Goal: Task Accomplishment & Management: Use online tool/utility

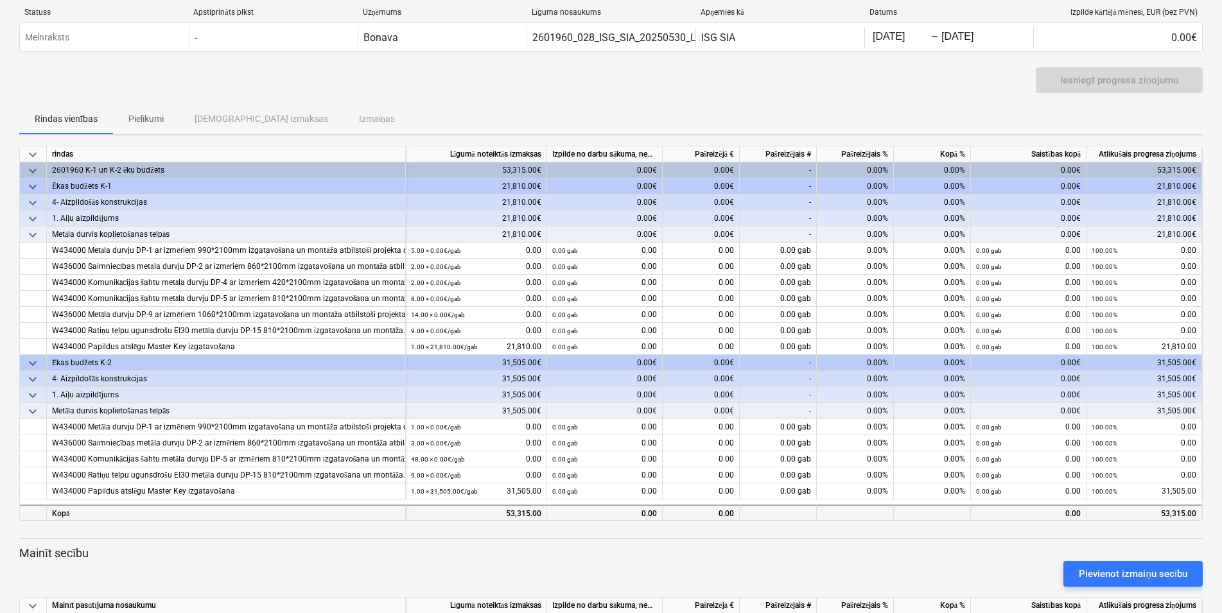
scroll to position [122, 0]
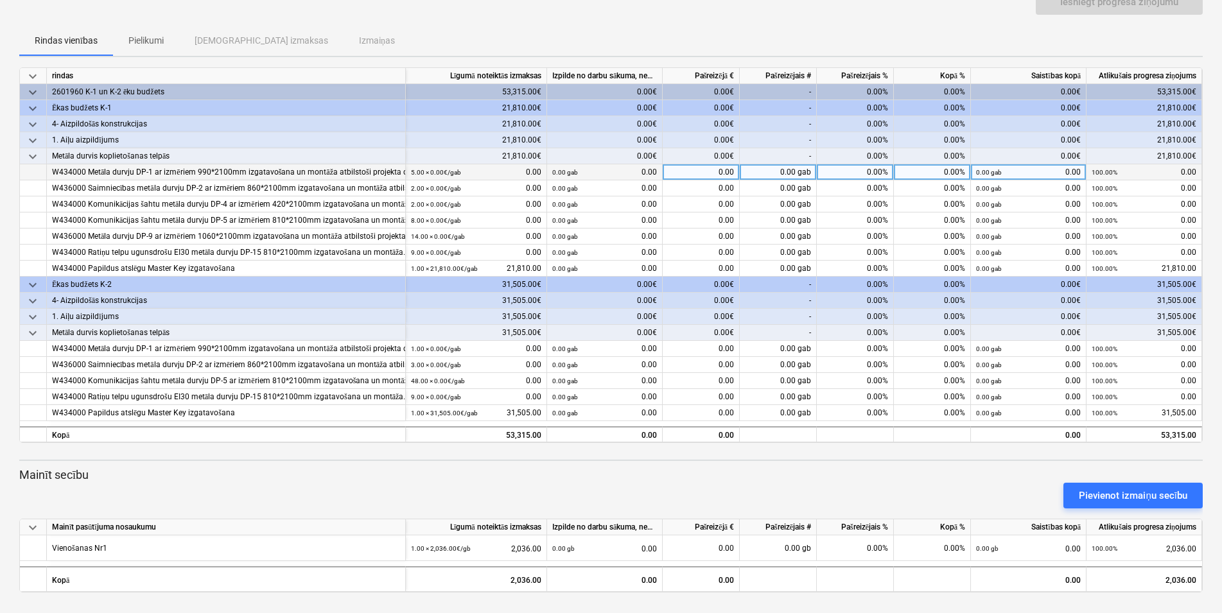
click at [780, 164] on div "0.00 gab" at bounding box center [778, 172] width 77 height 16
click at [782, 164] on input at bounding box center [778, 171] width 76 height 15
type input "1"
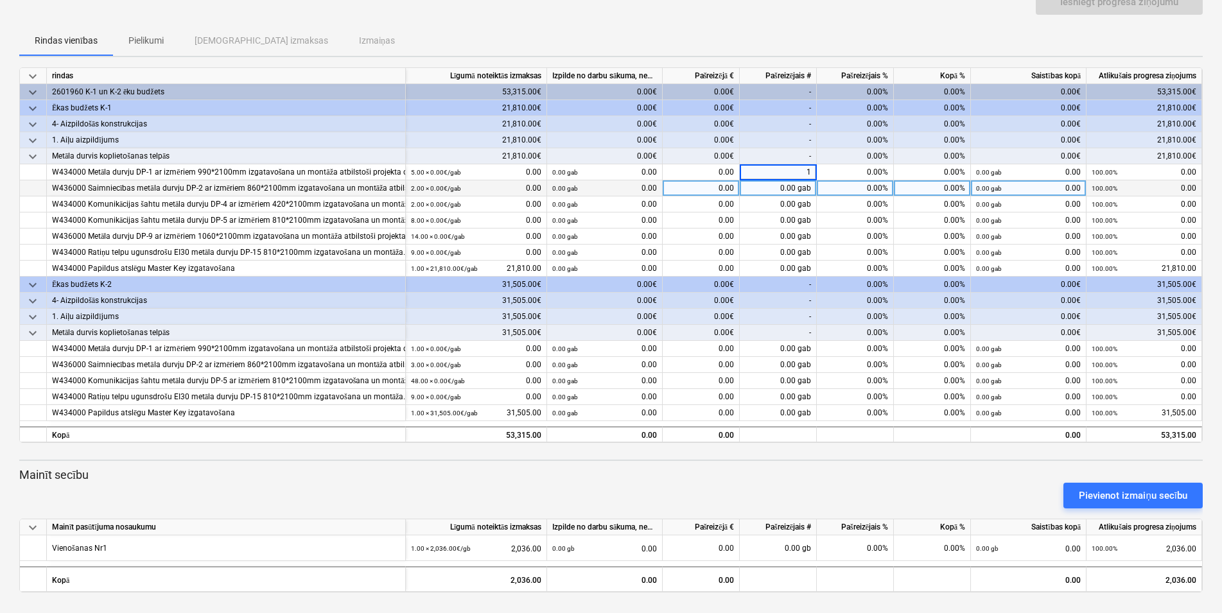
click at [782, 180] on div "0.00 gab" at bounding box center [778, 188] width 77 height 16
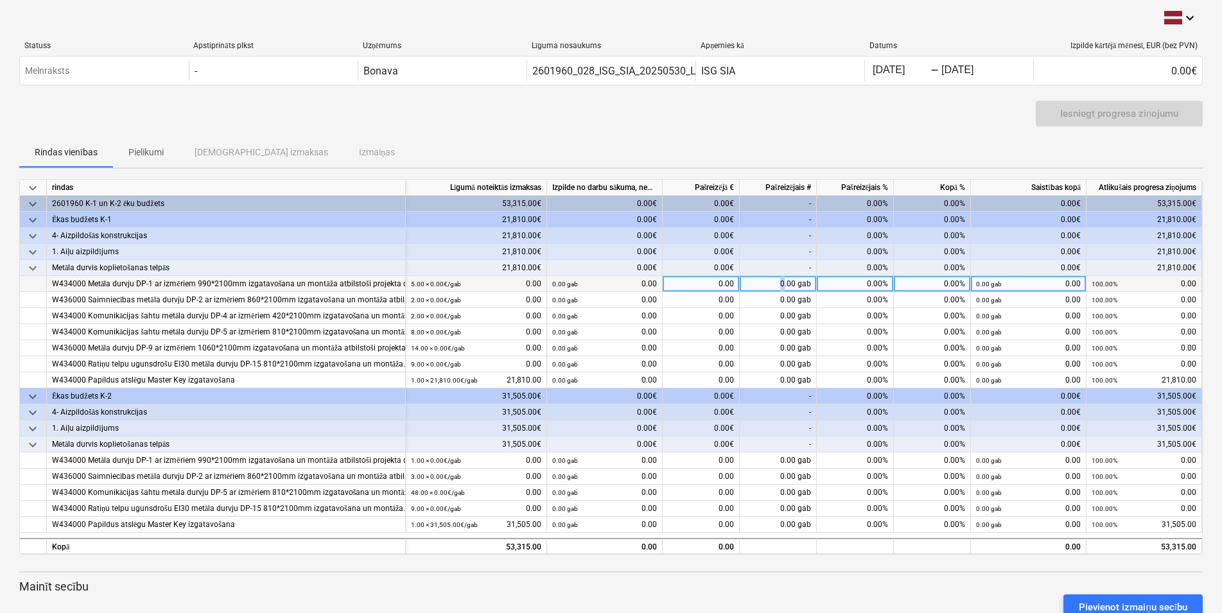
drag, startPoint x: 784, startPoint y: 284, endPoint x: 777, endPoint y: 285, distance: 6.5
click at [777, 285] on div "0.00 gab" at bounding box center [778, 284] width 77 height 16
type input "1"
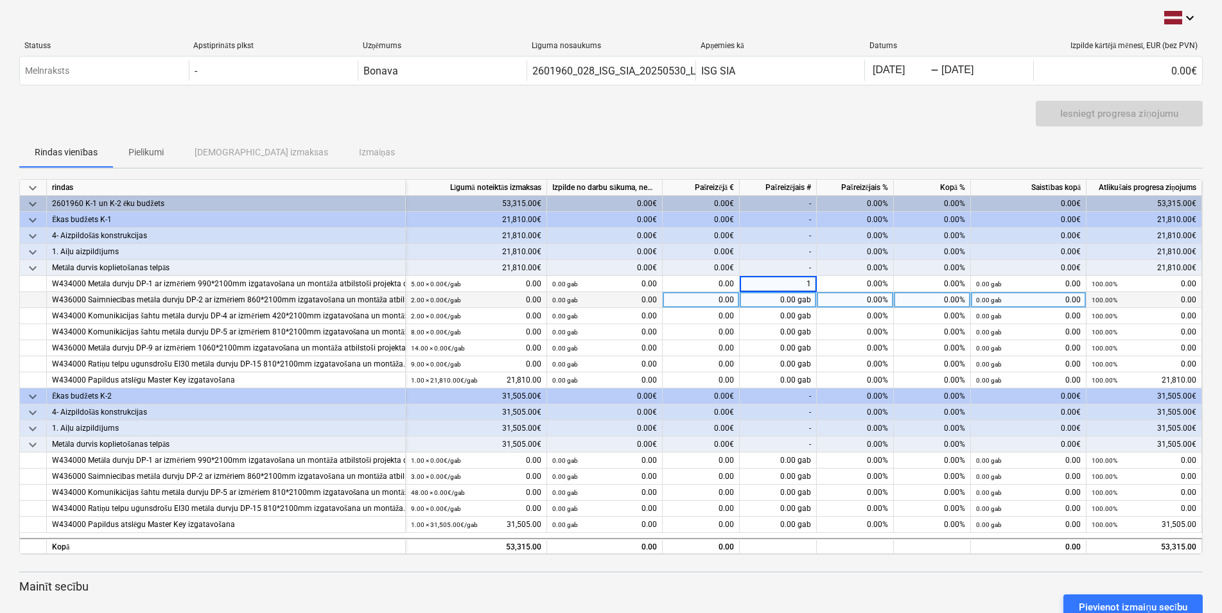
click at [781, 299] on div "0.00 gab" at bounding box center [778, 300] width 77 height 16
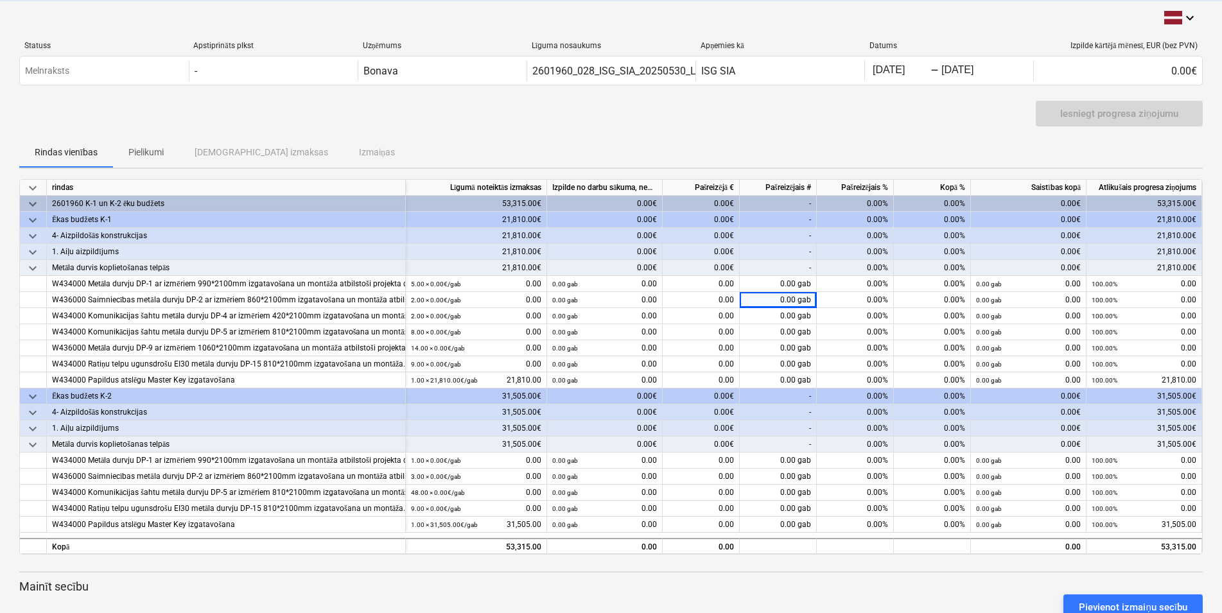
drag, startPoint x: 784, startPoint y: 299, endPoint x: 791, endPoint y: 299, distance: 7.7
click at [796, 299] on div "0.00 gab" at bounding box center [778, 300] width 77 height 16
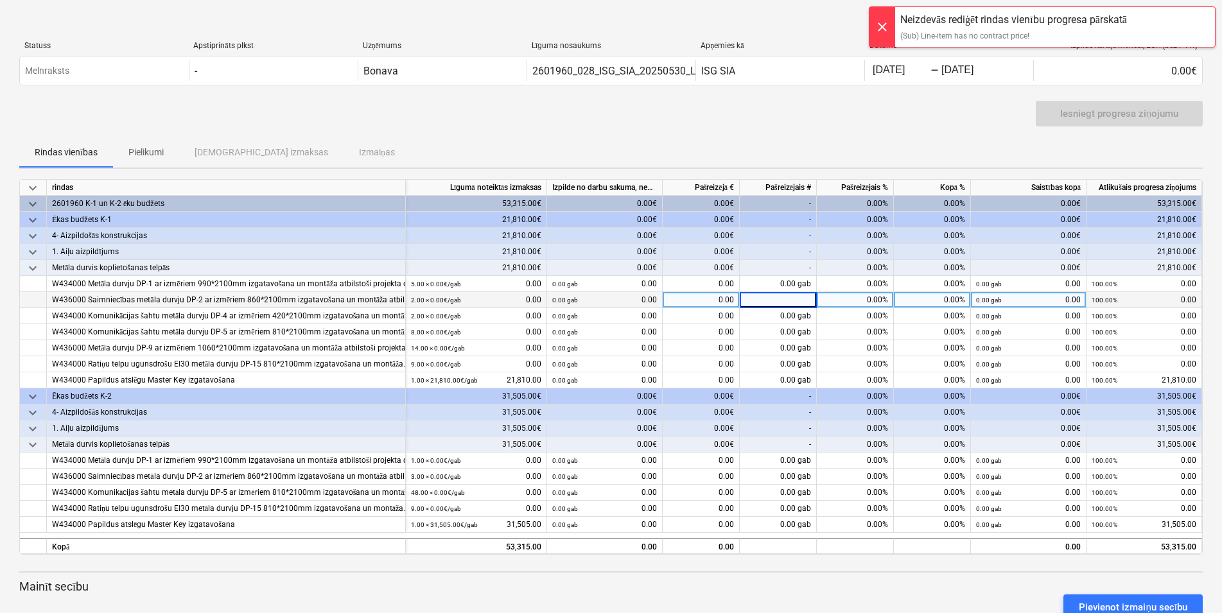
type input "5"
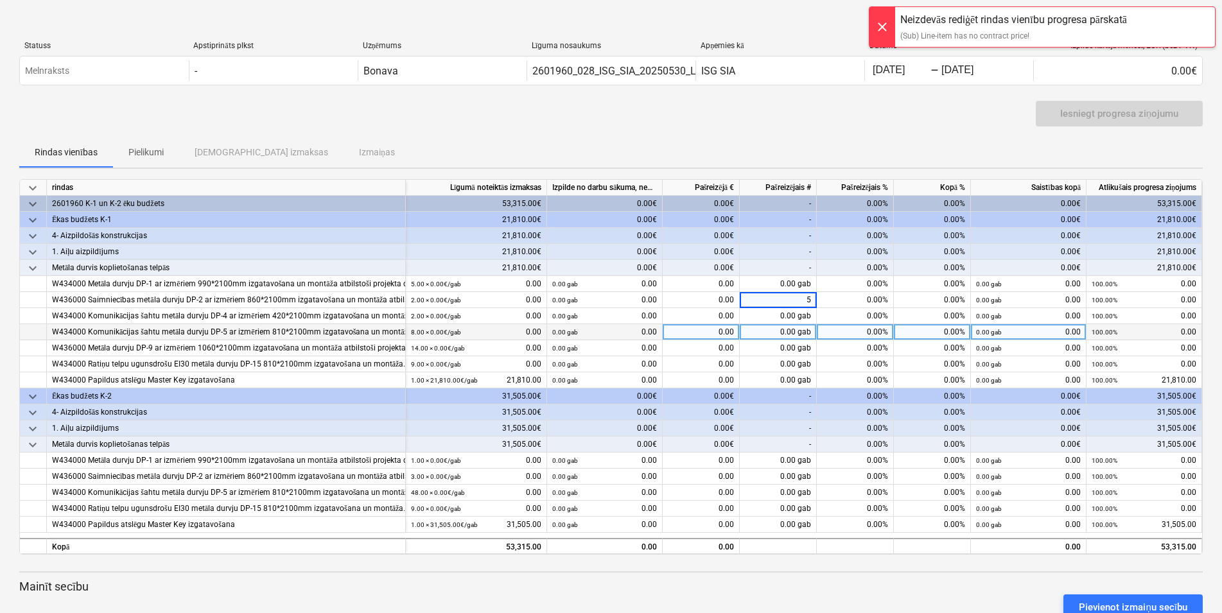
click at [788, 328] on div "0.00 gab" at bounding box center [778, 332] width 77 height 16
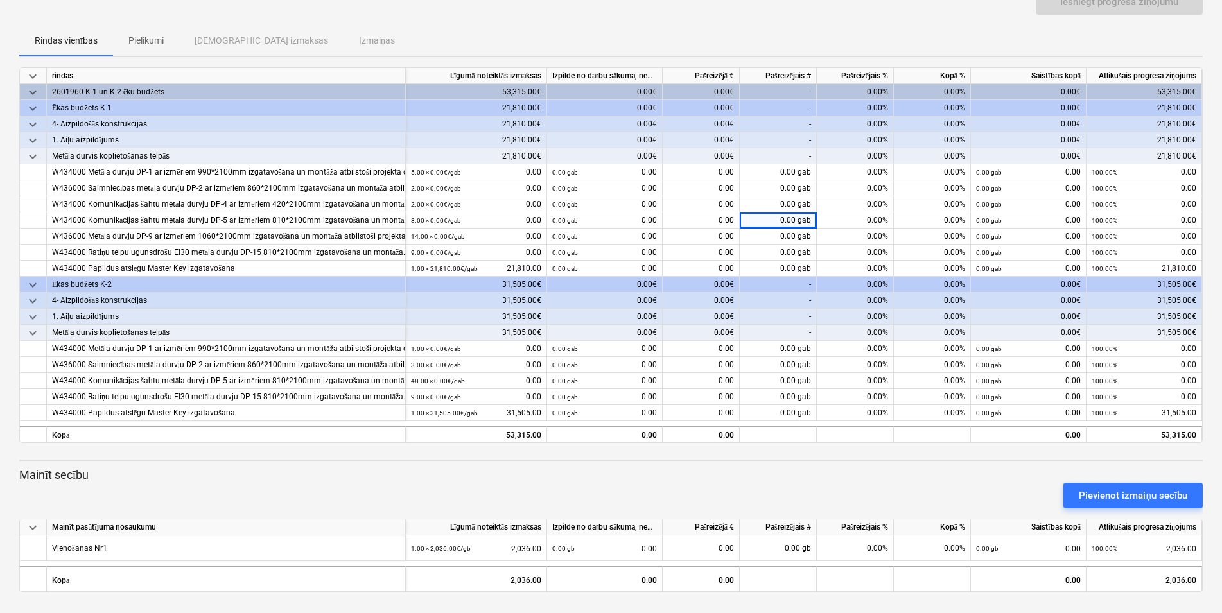
scroll to position [57, 0]
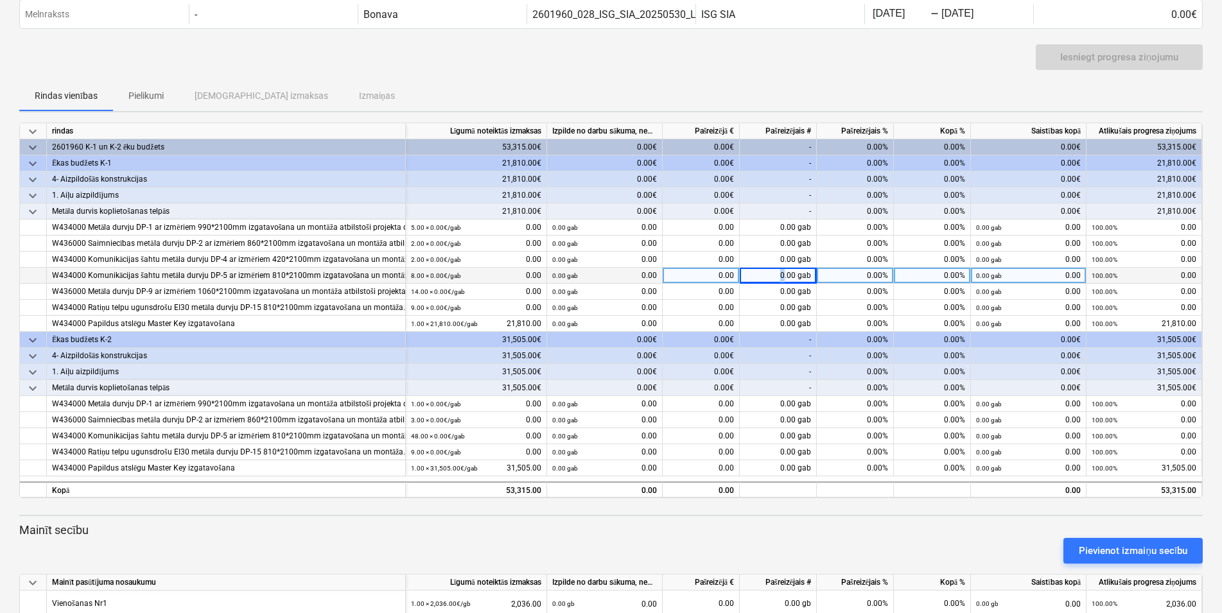
click at [786, 276] on div "0.00 gab" at bounding box center [778, 276] width 77 height 16
type input "5"
click at [787, 274] on div "0.00 gab" at bounding box center [778, 276] width 77 height 16
